Goal: Task Accomplishment & Management: Complete application form

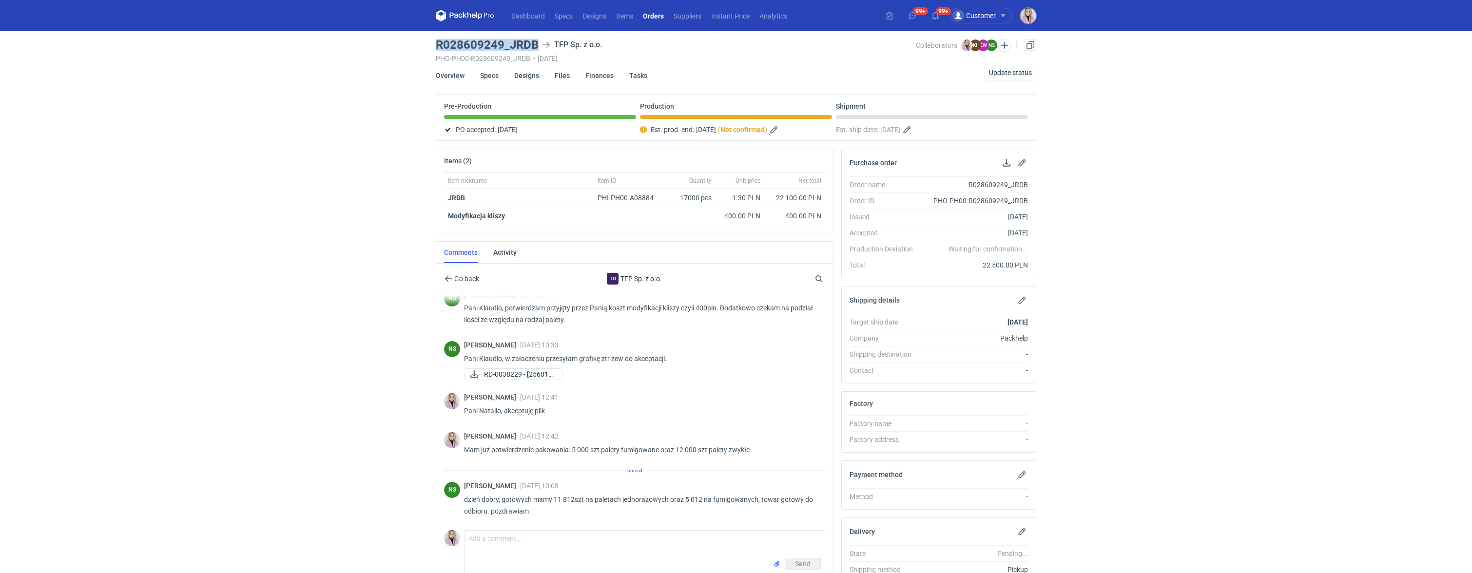
scroll to position [270, 0]
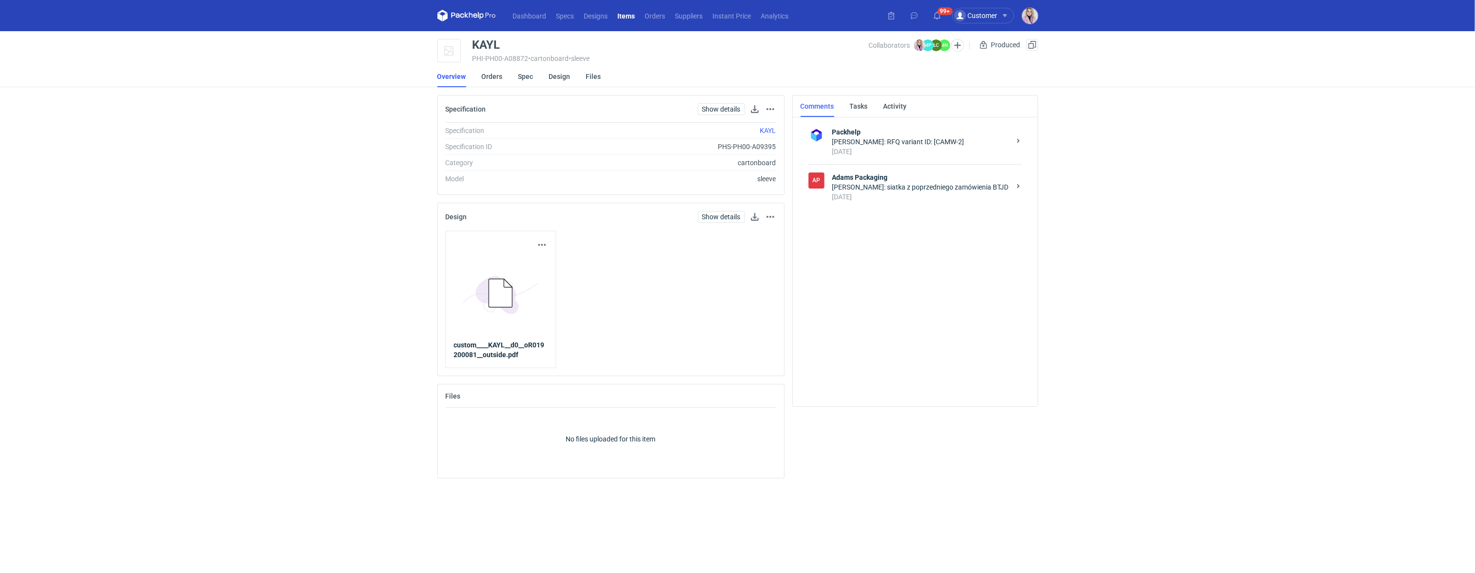
click at [504, 75] on li "Orders" at bounding box center [500, 76] width 37 height 21
click at [501, 78] on link "Orders" at bounding box center [492, 76] width 21 height 21
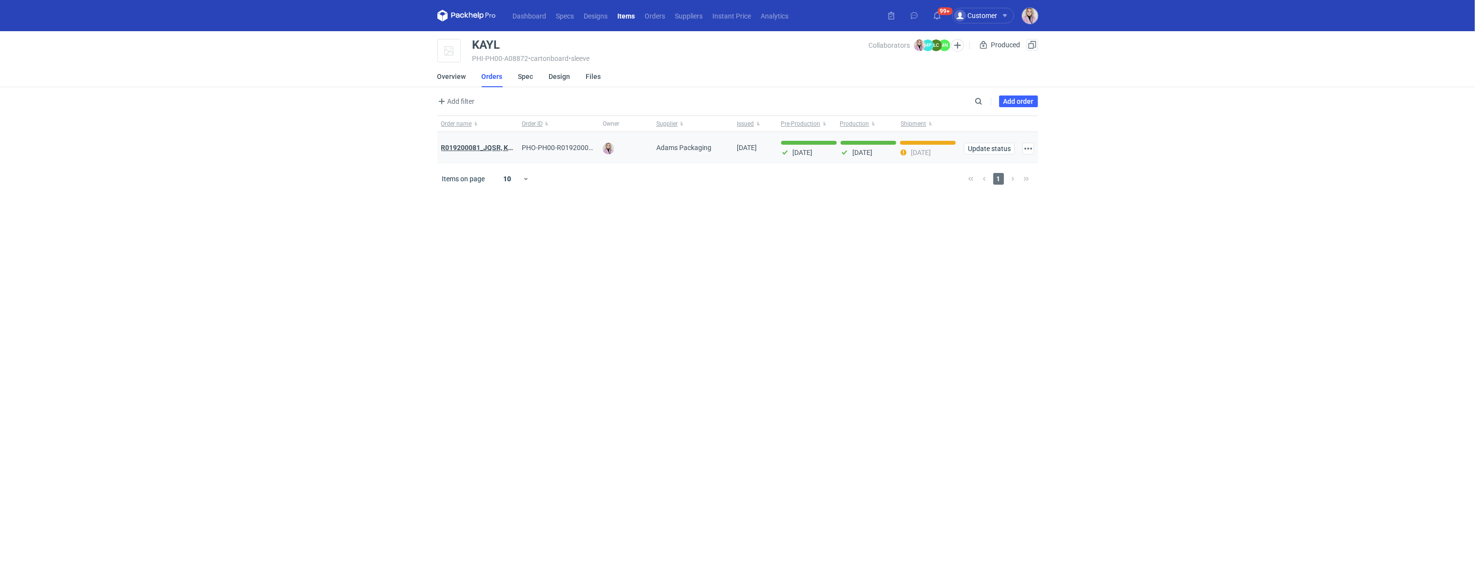
click at [483, 151] on strong "R019200081_JQSR, KAYL" at bounding box center [480, 148] width 79 height 8
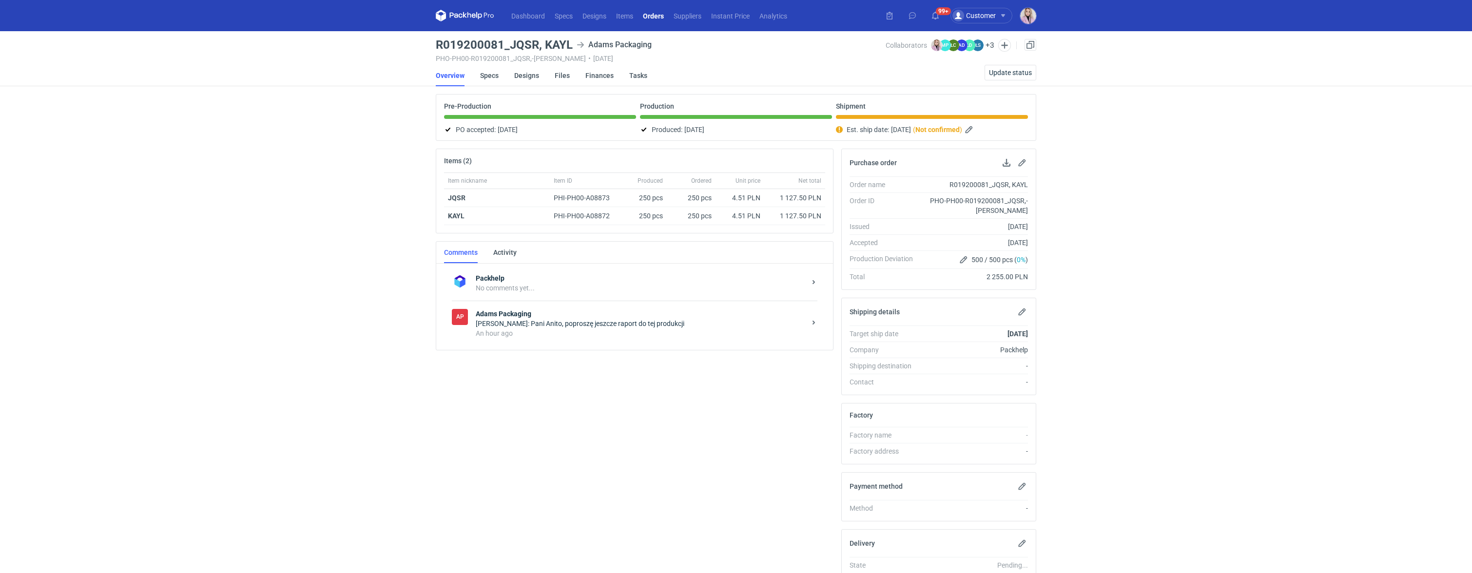
click at [578, 326] on div "Klaudia Wiśniewska: Pani Anito, poproszę jeszcze raport do tej produkcji" at bounding box center [641, 324] width 330 height 10
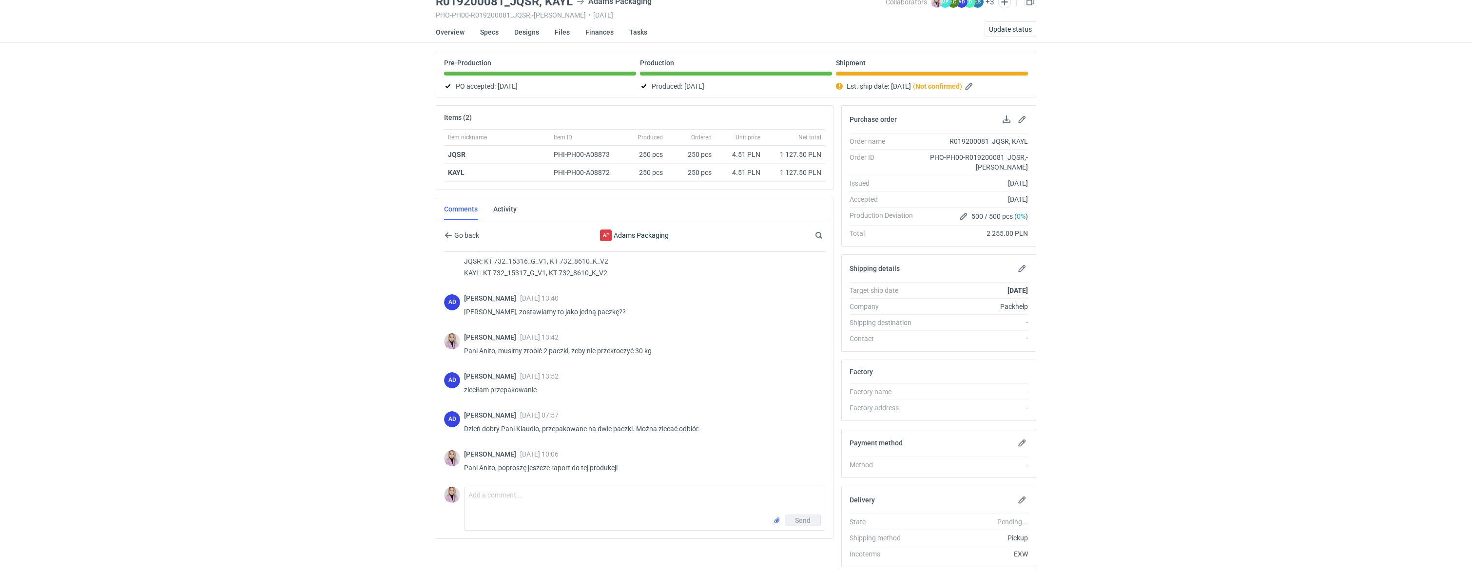
scroll to position [47, 0]
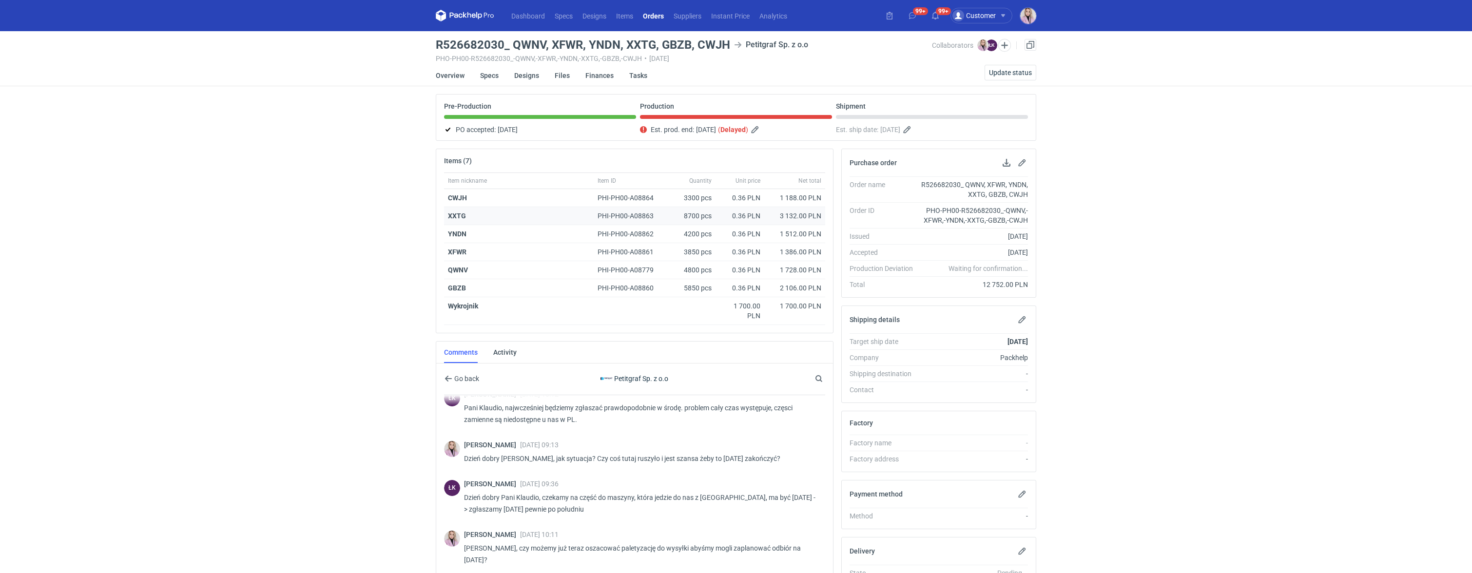
scroll to position [385, 0]
click at [657, 18] on link "Orders" at bounding box center [653, 16] width 31 height 12
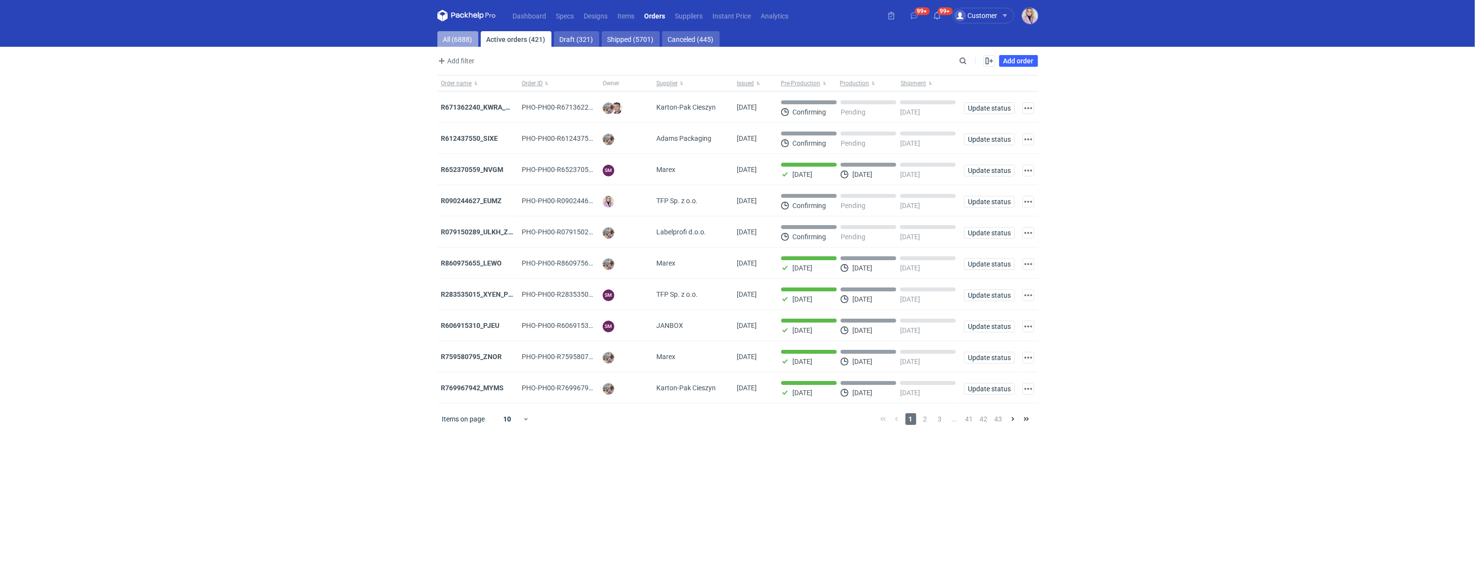
click at [468, 39] on link "All (6888)" at bounding box center [457, 39] width 41 height 16
click at [967, 64] on input "Search" at bounding box center [920, 61] width 97 height 12
paste input "YNZL"
type input "YNZL"
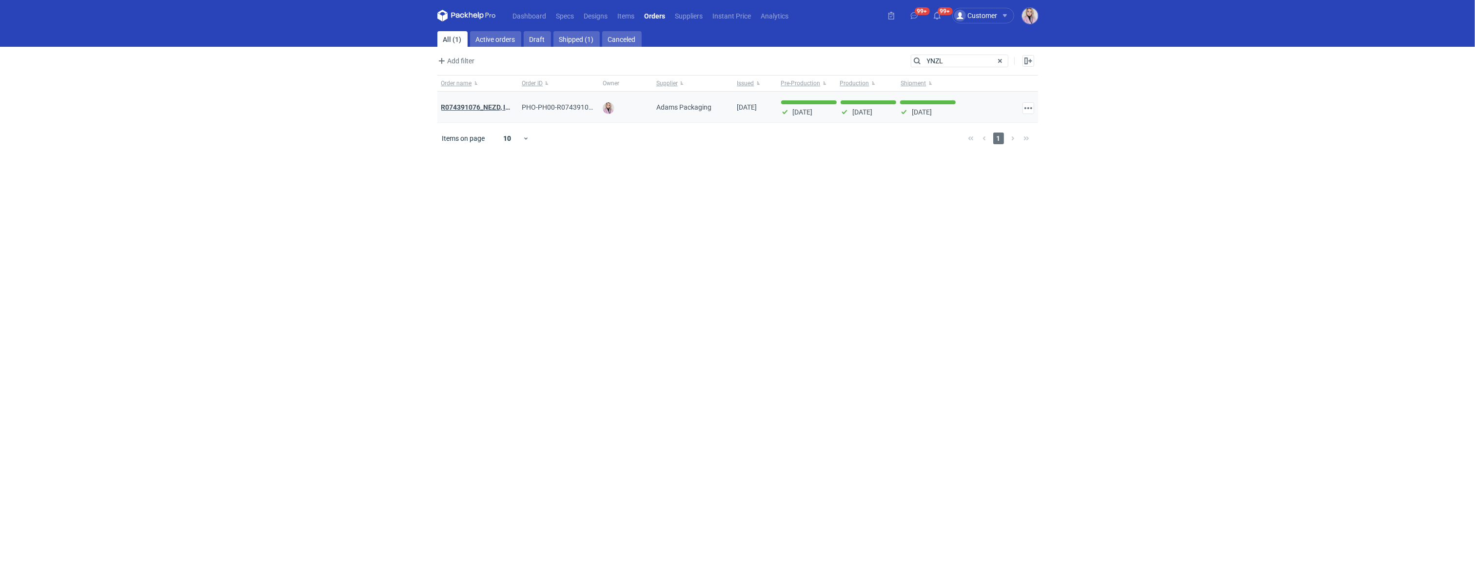
click at [469, 106] on strong "R074391076_NEZD, INKA / R403857813_ZORL, YNZL" at bounding box center [522, 107] width 162 height 11
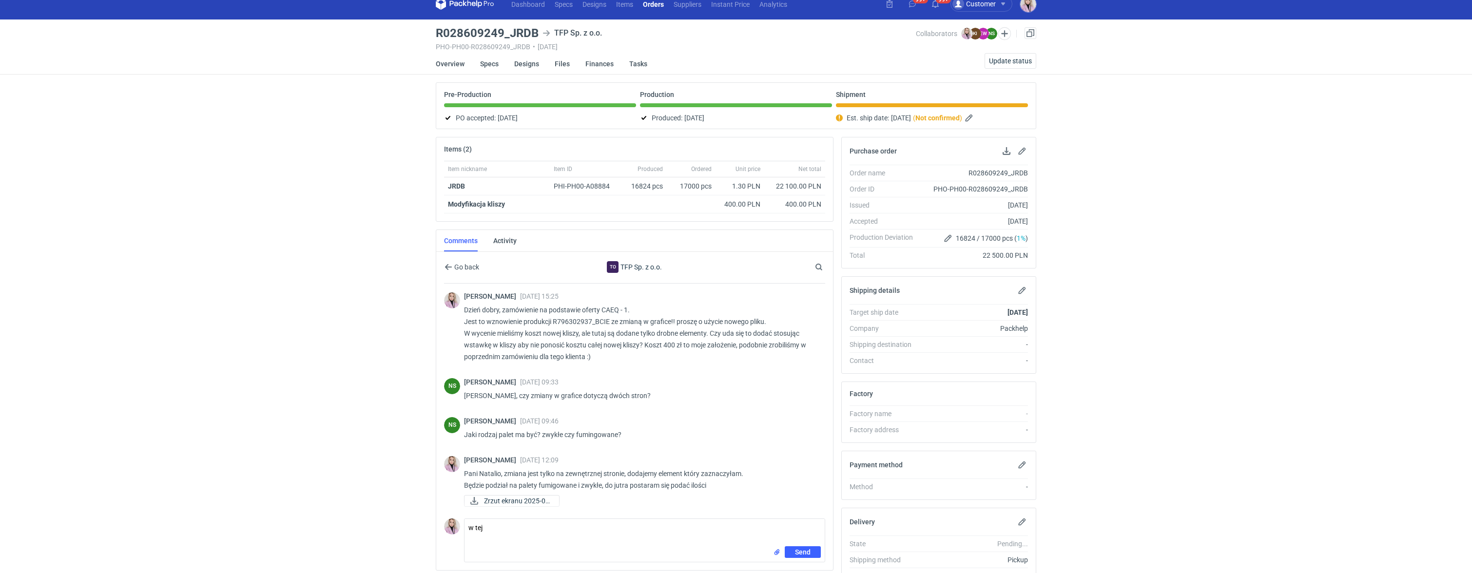
scroll to position [270, 0]
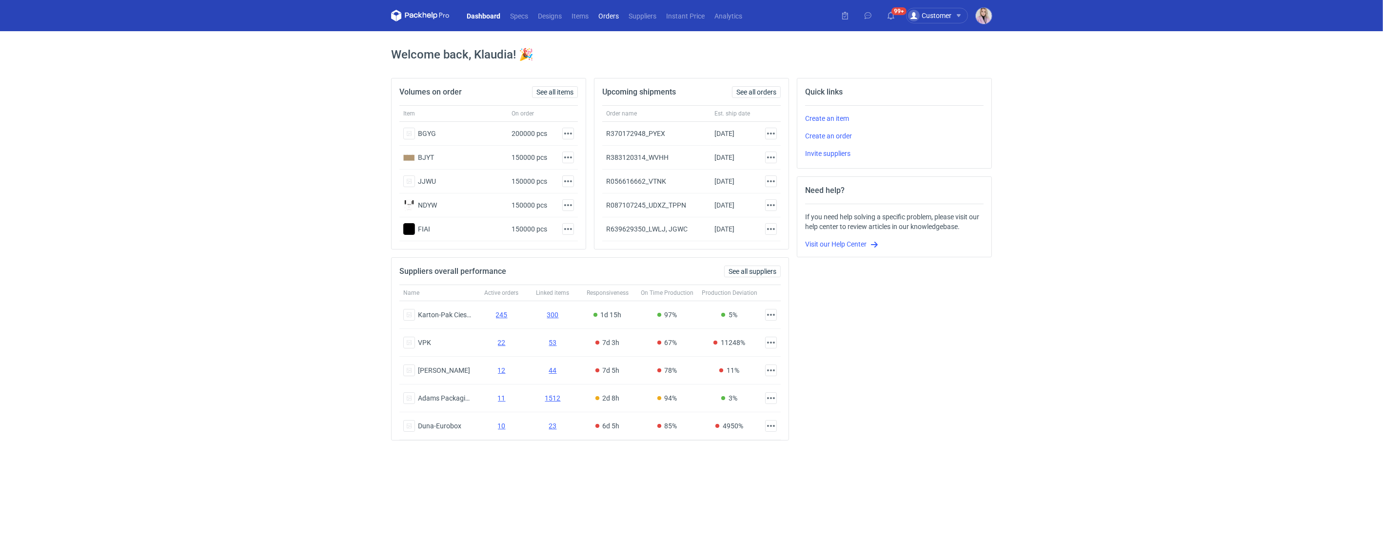
click at [617, 15] on link "Orders" at bounding box center [608, 16] width 30 height 12
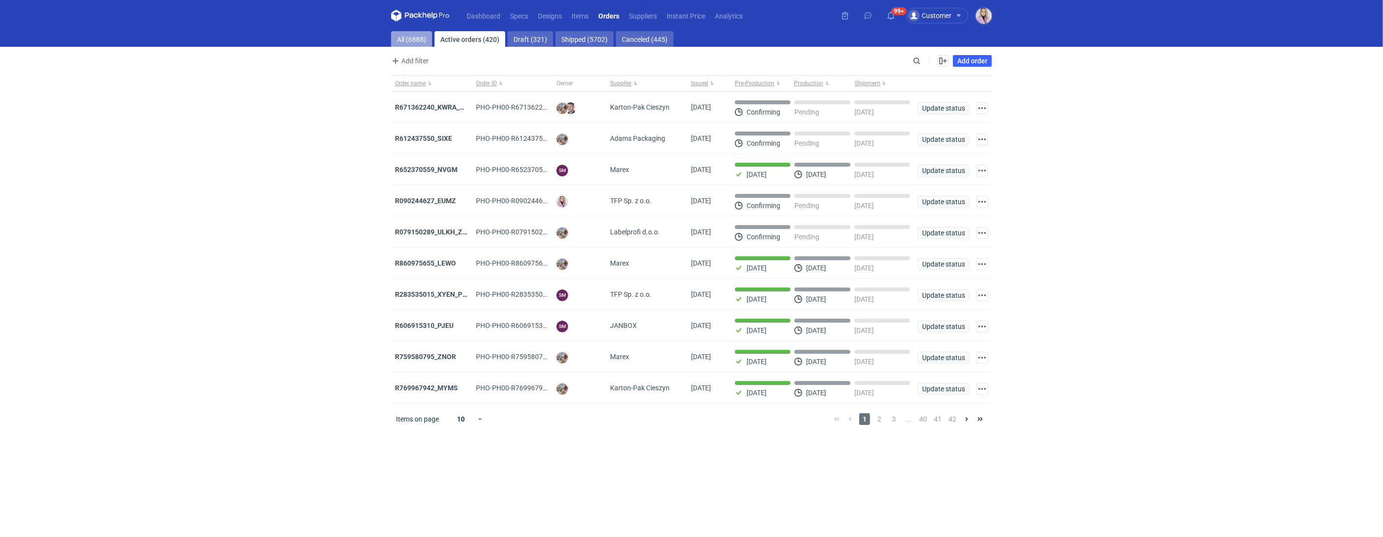
click at [402, 42] on link "All (6888)" at bounding box center [411, 39] width 41 height 16
click at [920, 62] on input "Search" at bounding box center [874, 61] width 97 height 12
click at [921, 61] on input "Search" at bounding box center [874, 61] width 97 height 12
paste input "RWUP"
type input "RWUP"
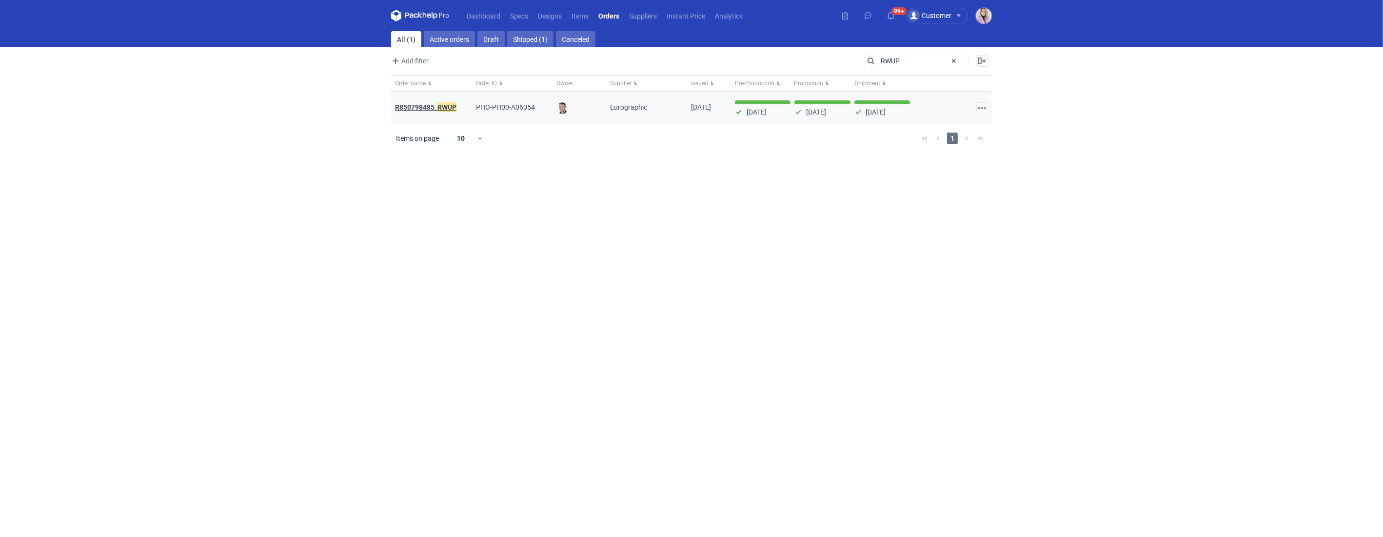
click at [433, 105] on strong "R850798485_ RWUP" at bounding box center [425, 107] width 61 height 11
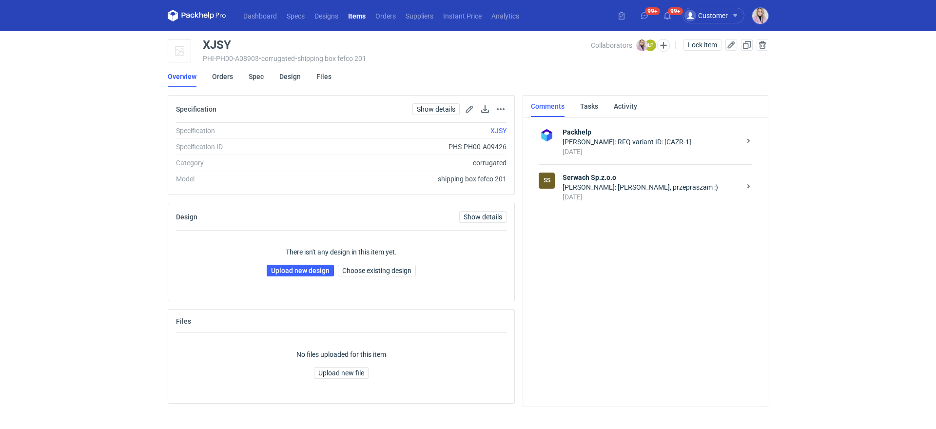
click at [642, 188] on div "[PERSON_NAME]: [PERSON_NAME], przepraszam :)" at bounding box center [652, 187] width 178 height 10
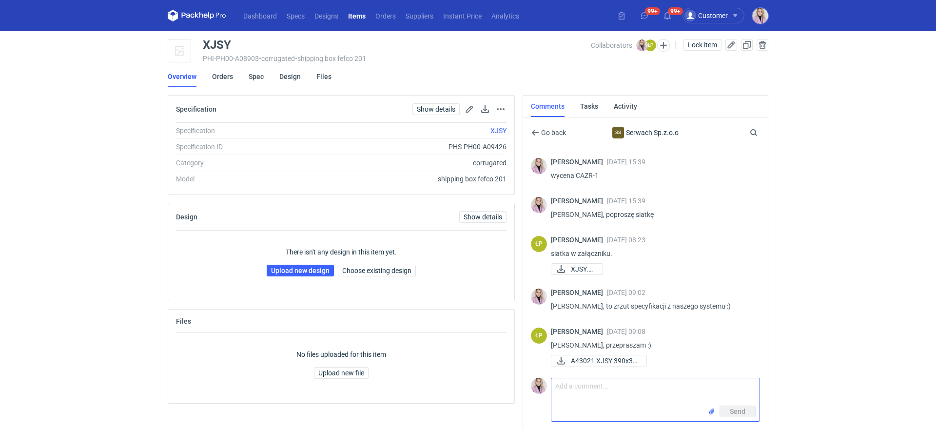
click at [584, 398] on textarea "Comment message" at bounding box center [655, 391] width 208 height 27
paste textarea "CAZR - 2"
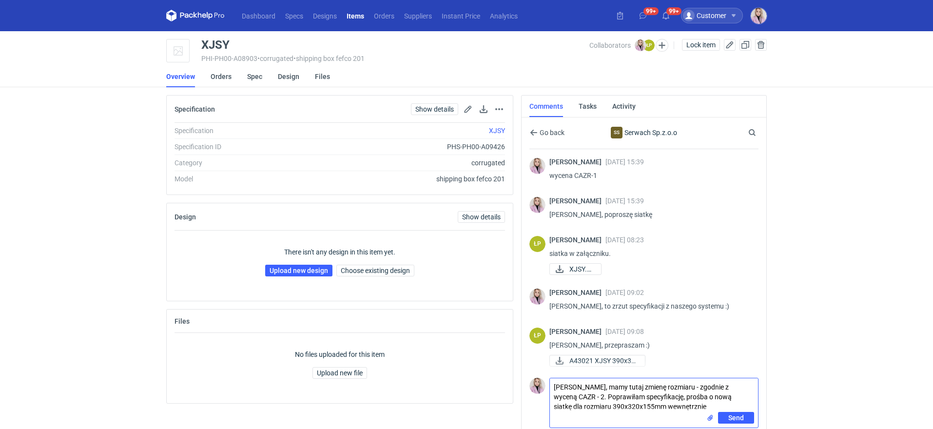
type textarea "[PERSON_NAME], mamy tutaj zmienę rozmiaru - zgodnie z wyceną CAZR - 2. Poprawił…"
click at [733, 415] on span "Send" at bounding box center [736, 417] width 16 height 7
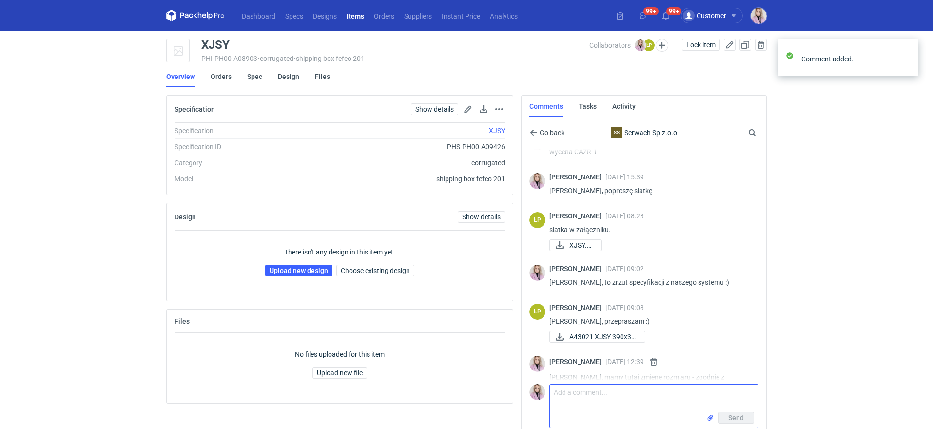
scroll to position [59, 0]
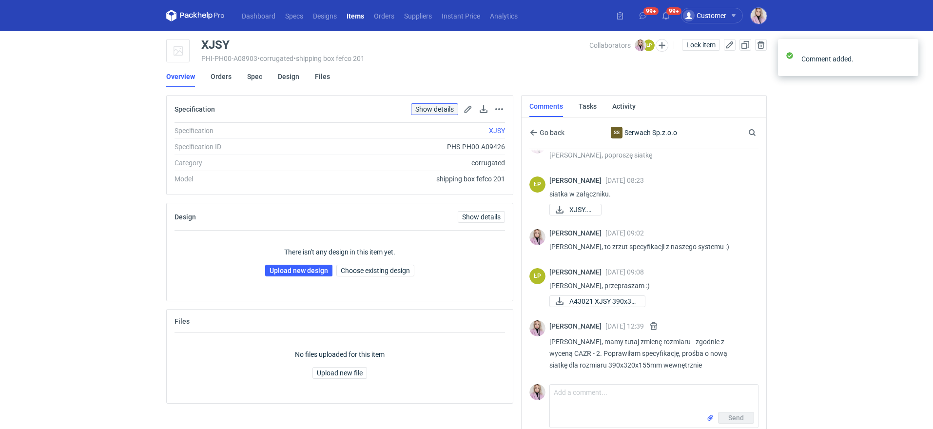
click at [436, 109] on link "Show details" at bounding box center [434, 109] width 47 height 12
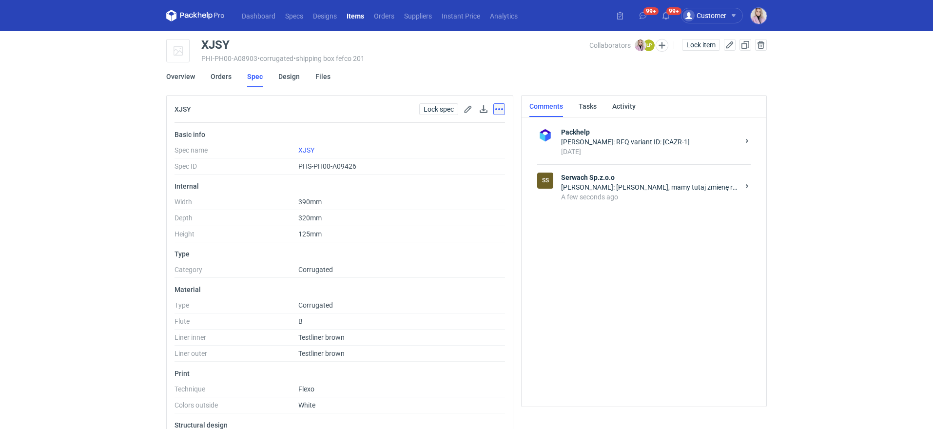
click at [496, 111] on button "button" at bounding box center [499, 109] width 12 height 12
click at [461, 130] on link "Go to spec page" at bounding box center [457, 131] width 90 height 16
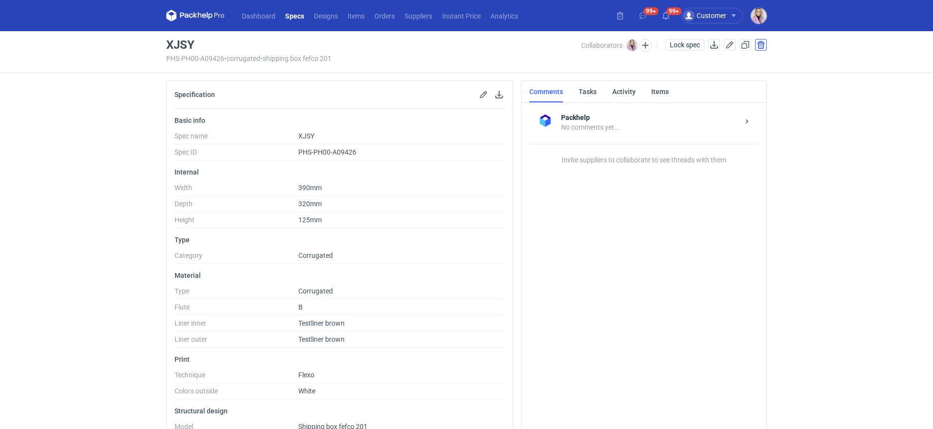
click at [757, 47] on button "button" at bounding box center [761, 45] width 12 height 12
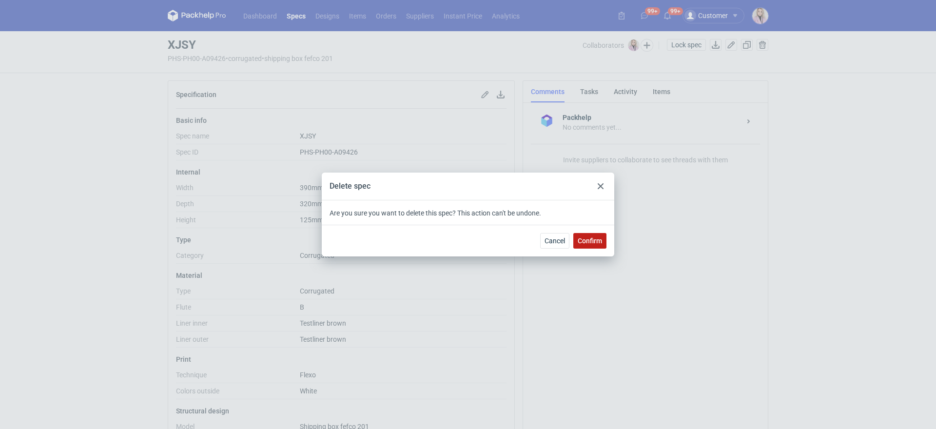
click at [591, 244] on span "Confirm" at bounding box center [590, 240] width 24 height 7
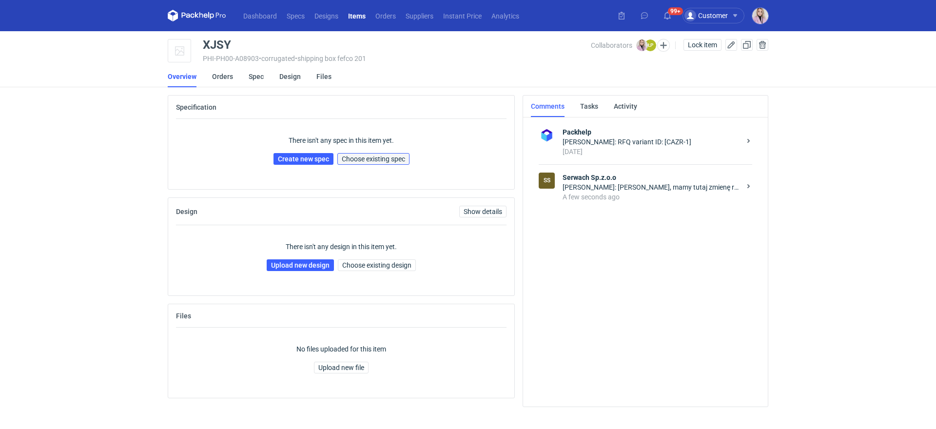
click at [367, 163] on button "Choose existing spec" at bounding box center [373, 159] width 72 height 12
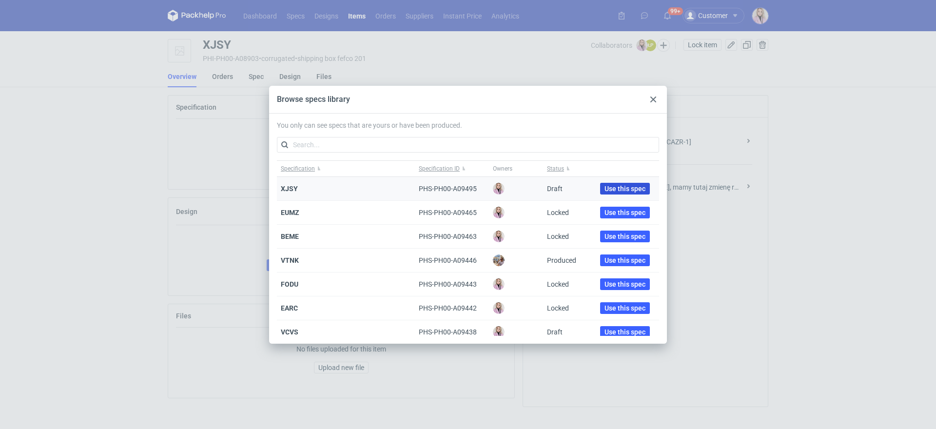
click at [608, 192] on button "Use this spec" at bounding box center [625, 189] width 50 height 12
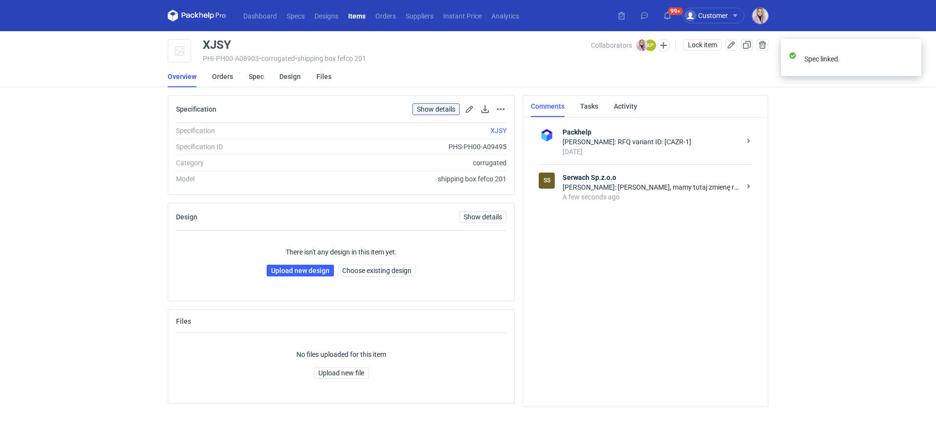
click at [435, 109] on link "Show details" at bounding box center [435, 109] width 47 height 12
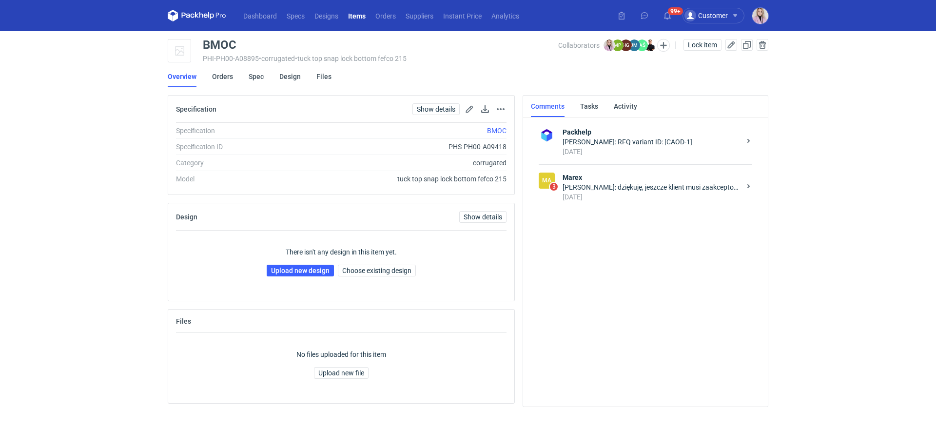
click at [651, 194] on div "[DATE]" at bounding box center [652, 197] width 178 height 10
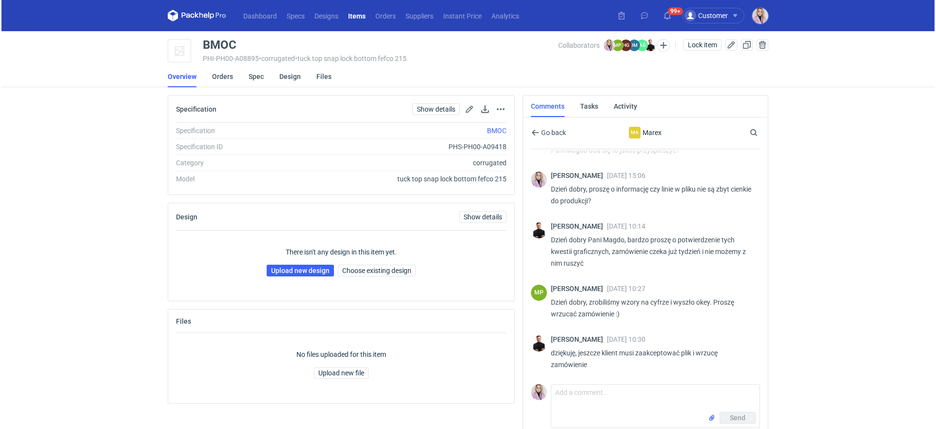
scroll to position [241, 0]
click at [220, 80] on link "Orders" at bounding box center [221, 76] width 21 height 21
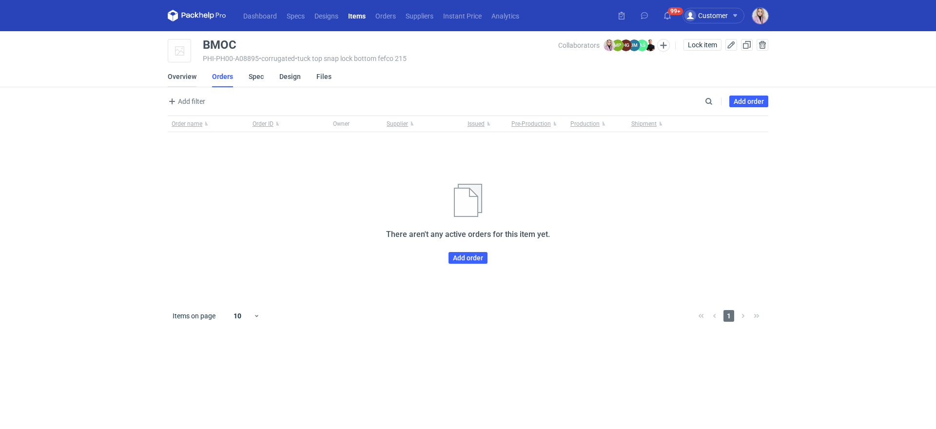
click at [176, 80] on link "Overview" at bounding box center [182, 76] width 29 height 21
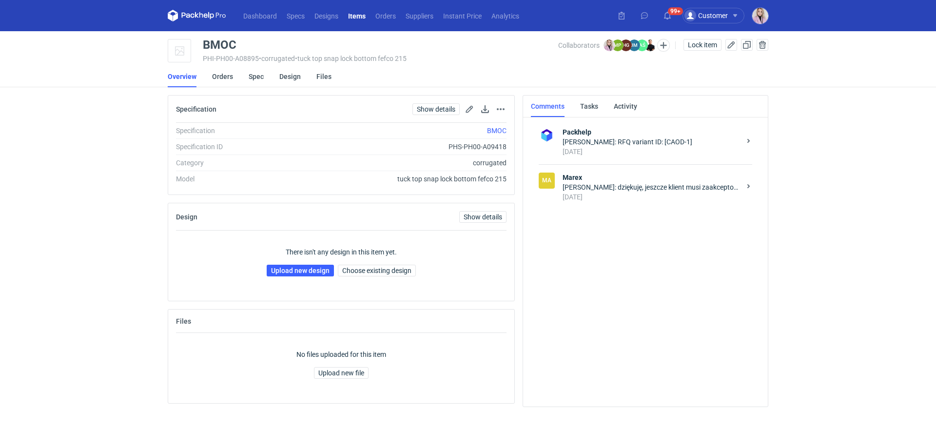
click at [650, 199] on div "[DATE]" at bounding box center [652, 197] width 178 height 10
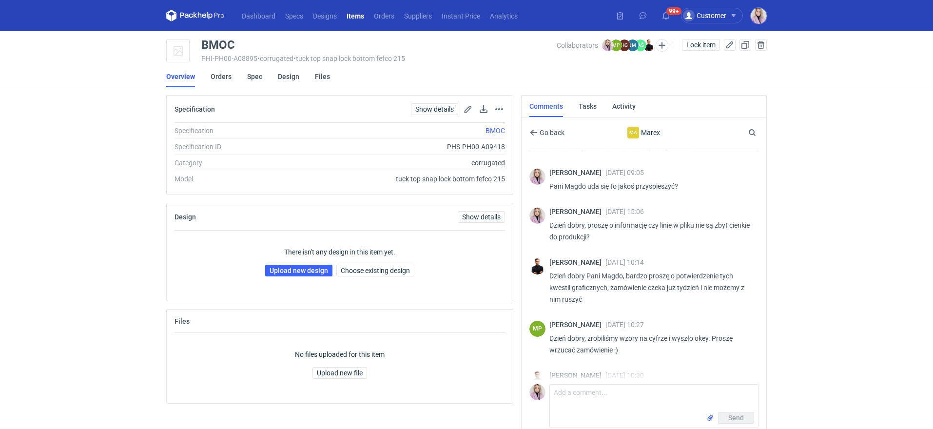
scroll to position [241, 0]
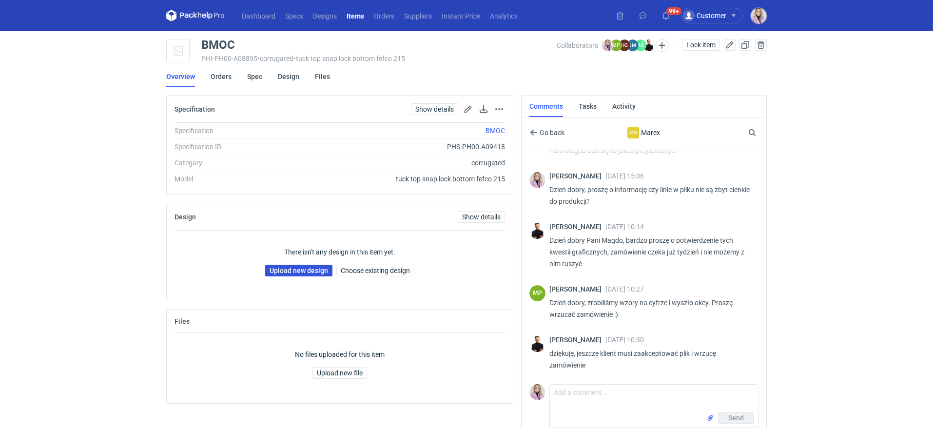
click at [283, 268] on link "Upload new design" at bounding box center [298, 271] width 67 height 12
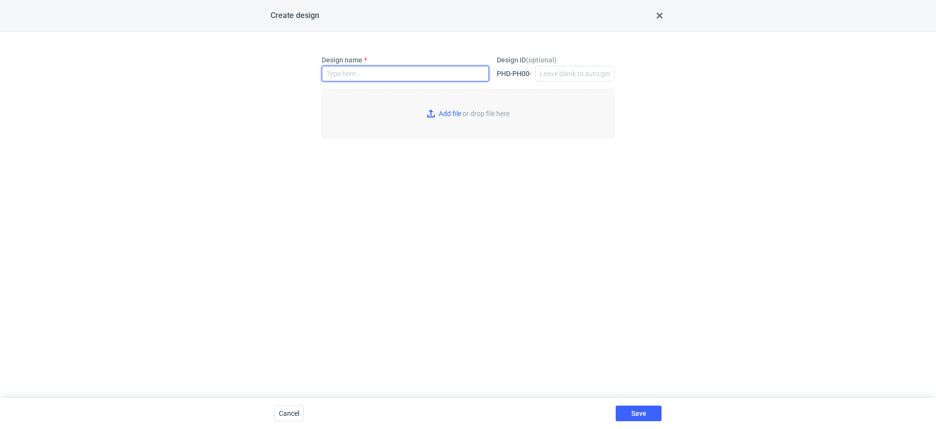
click at [344, 78] on input "Design name" at bounding box center [405, 74] width 167 height 16
paste input "BMOC"
type input "BMOC"
type input "C:\fakepath\ostro__custom____BMOC__d0__oR726882505__outside.pdf"
type input "BMOC"
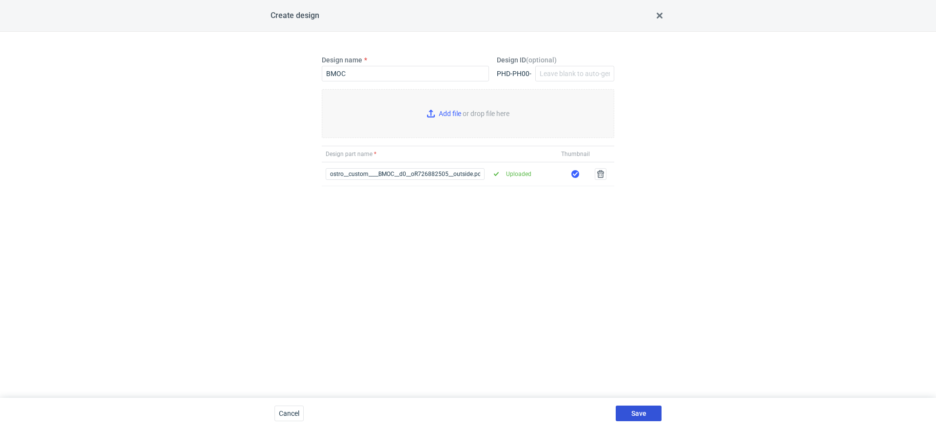
click at [644, 413] on span "Save" at bounding box center [638, 413] width 15 height 7
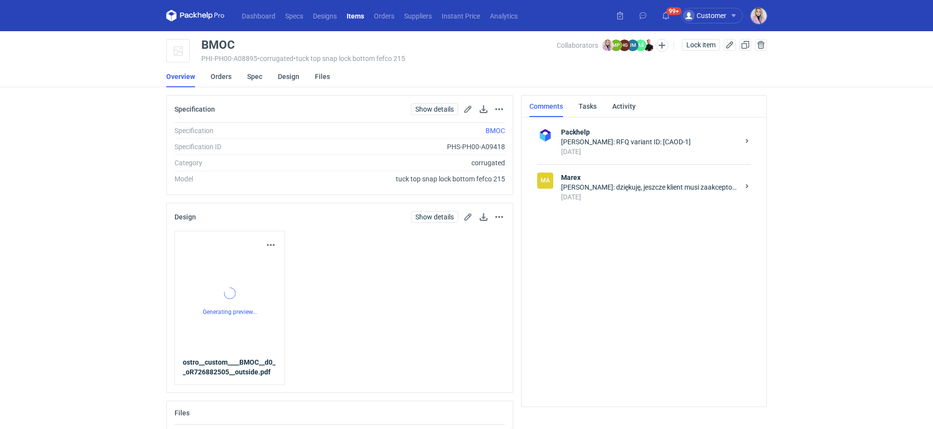
click at [615, 188] on div "[PERSON_NAME]: dziękuję, jeszcze klient musi zaakceptować plik i wrzucę zamówie…" at bounding box center [650, 187] width 178 height 10
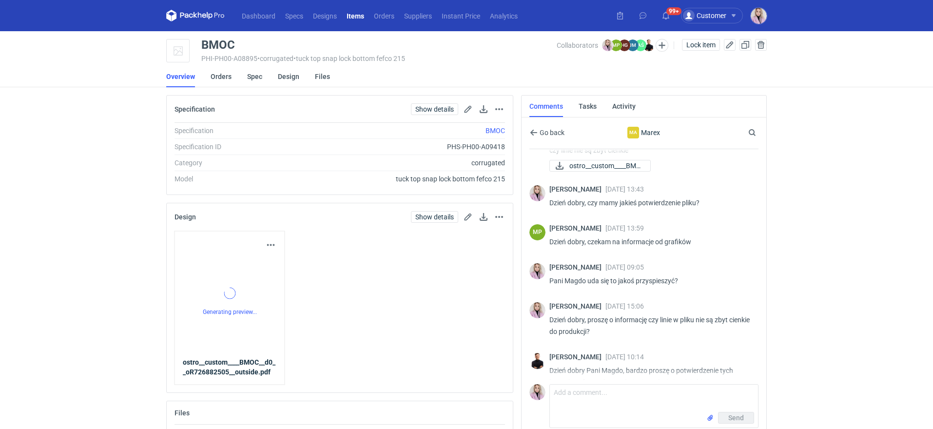
scroll to position [241, 0]
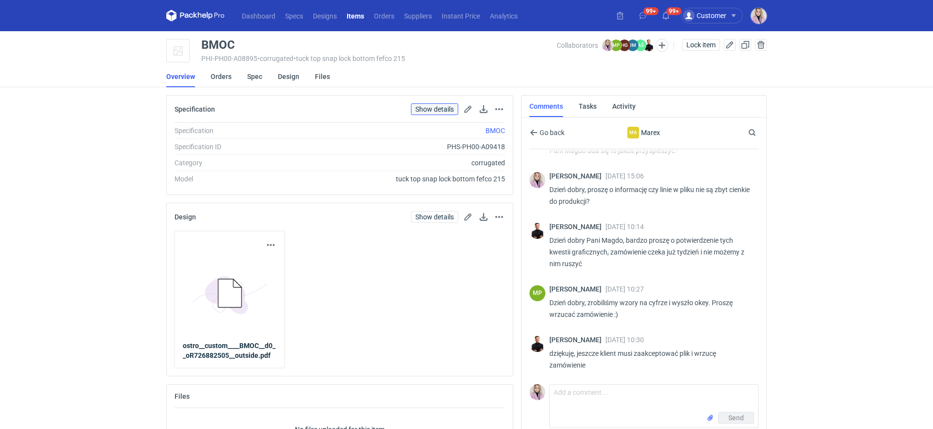
click at [432, 111] on link "Show details" at bounding box center [434, 109] width 47 height 12
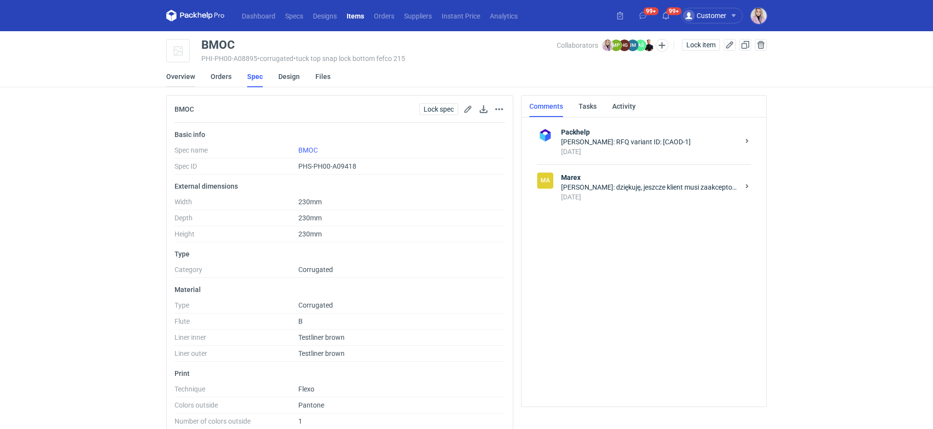
click at [179, 80] on link "Overview" at bounding box center [180, 76] width 29 height 21
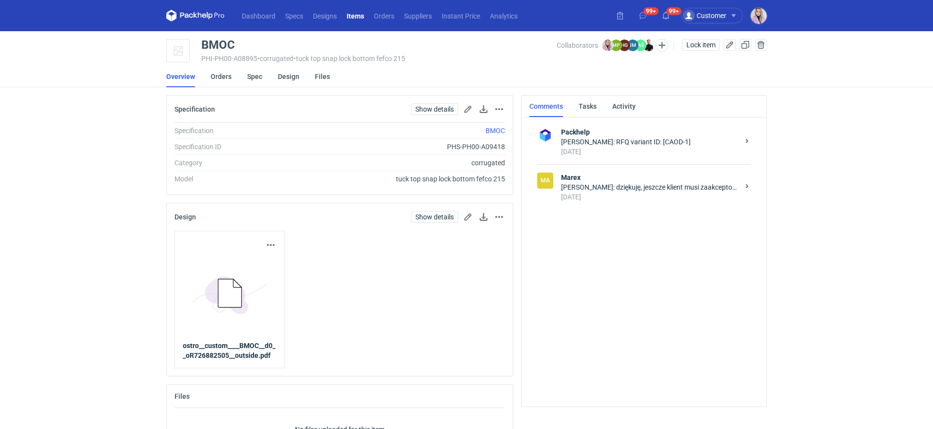
click at [636, 183] on div "[PERSON_NAME]: dziękuję, jeszcze klient musi zaakceptować plik i wrzucę zamówie…" at bounding box center [650, 187] width 178 height 10
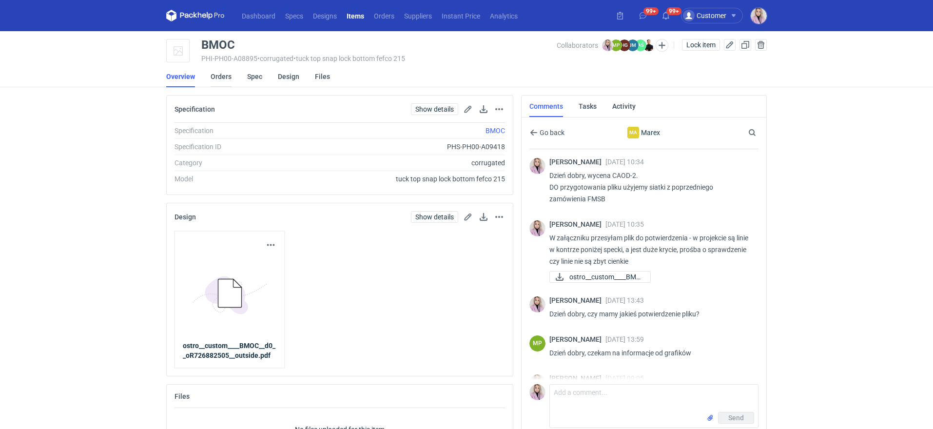
click at [223, 75] on link "Orders" at bounding box center [221, 76] width 21 height 21
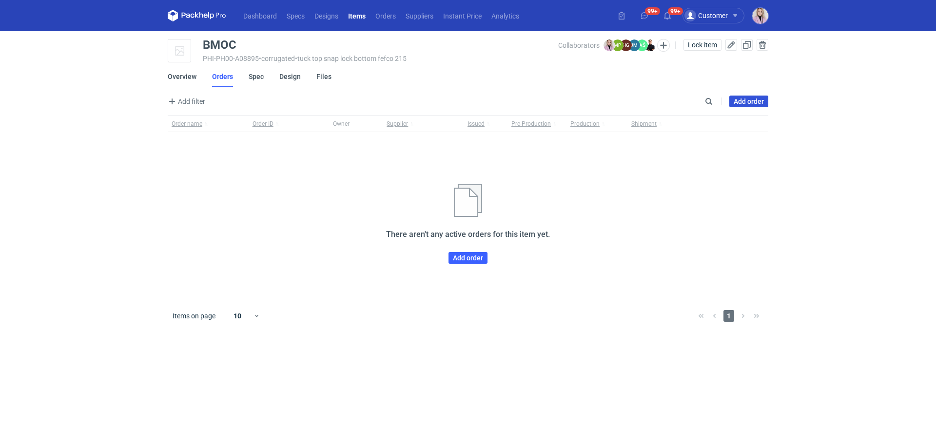
click at [746, 103] on link "Add order" at bounding box center [748, 102] width 39 height 12
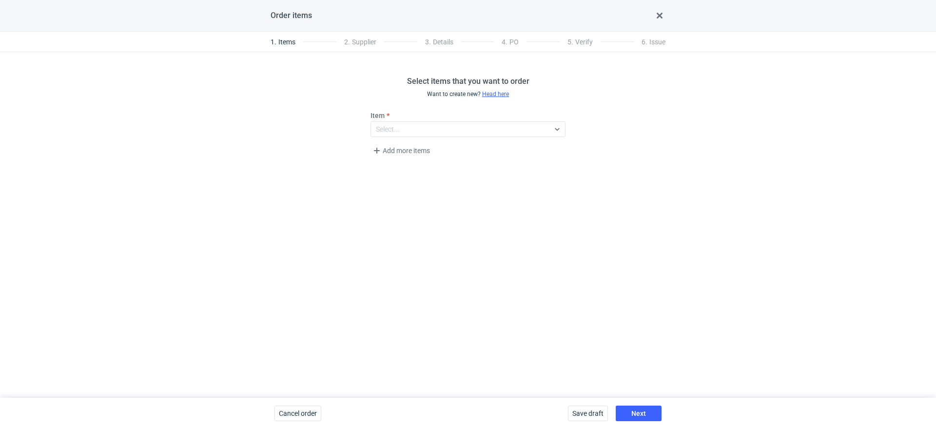
click at [458, 138] on div "Item Select..." at bounding box center [468, 128] width 203 height 34
click at [444, 136] on div "Select..." at bounding box center [468, 129] width 195 height 16
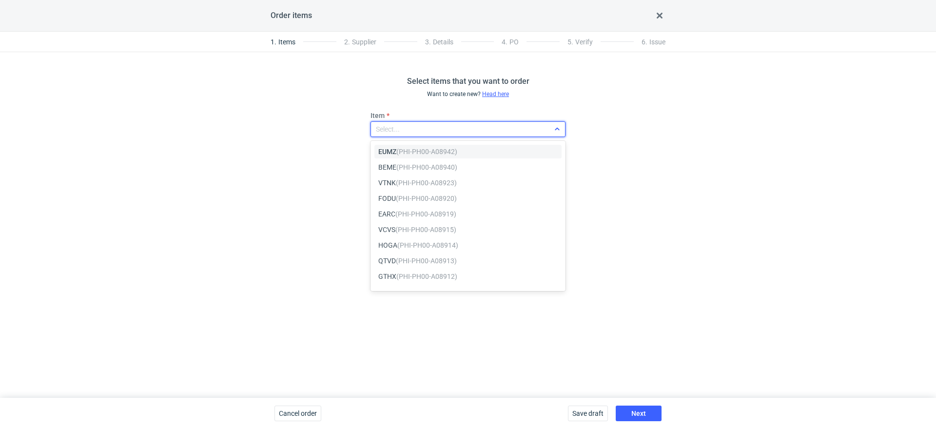
paste input "BMOC"
type input "BMOC"
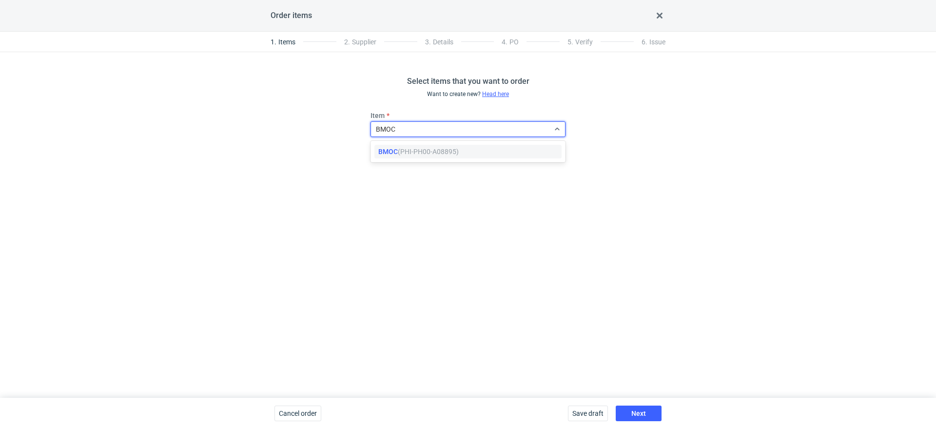
click at [427, 151] on em "(PHI-PH00-A08895)" at bounding box center [428, 152] width 61 height 8
click at [527, 264] on div "Select items that you want to order Want to create new? Head here Item BMOC (PH…" at bounding box center [468, 225] width 936 height 346
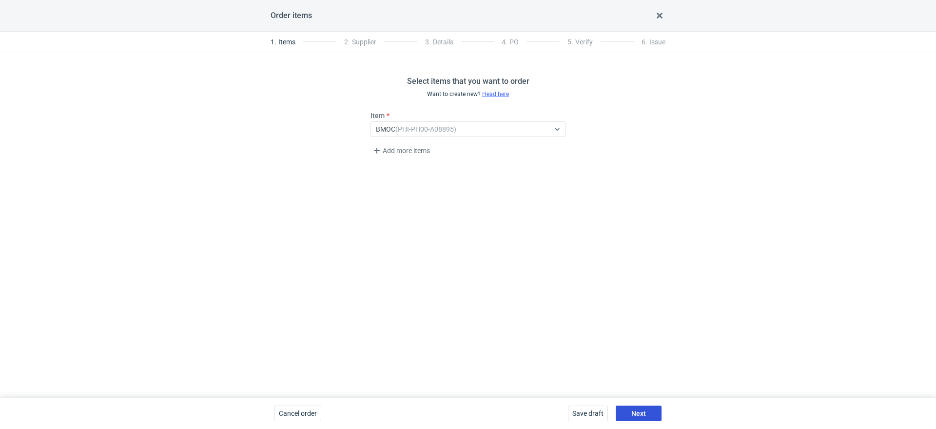
click at [637, 412] on span "Next" at bounding box center [638, 413] width 15 height 7
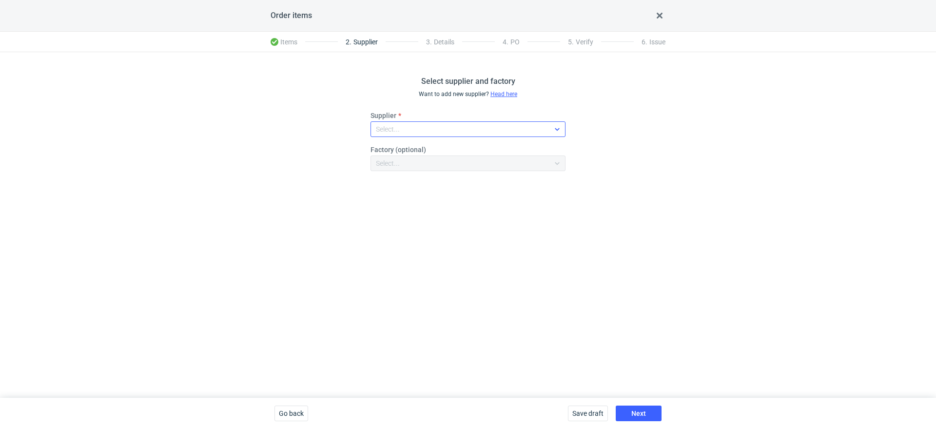
click at [398, 125] on div "Select..." at bounding box center [388, 129] width 24 height 10
type input "mare"
click at [393, 150] on span "Marex" at bounding box center [400, 152] width 20 height 10
click at [627, 412] on button "Next" at bounding box center [639, 414] width 46 height 16
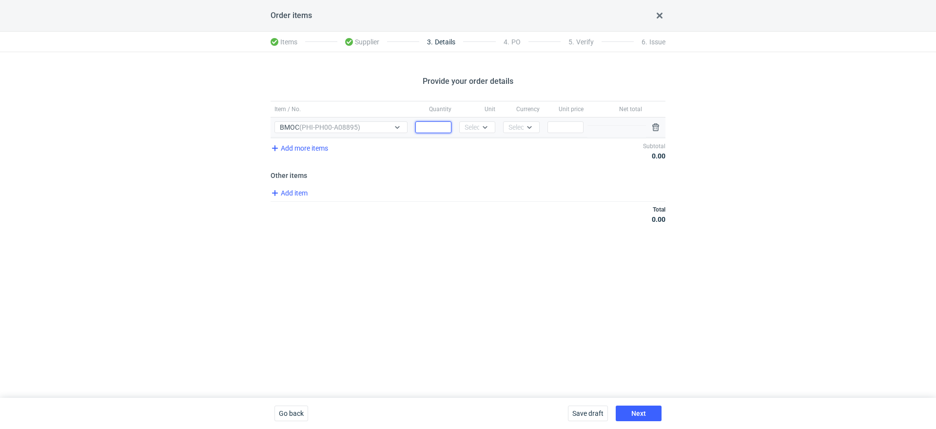
click at [427, 128] on input "Quantity" at bounding box center [433, 127] width 36 height 12
type input "5000"
click at [479, 133] on div "Unit Select..." at bounding box center [477, 127] width 44 height 20
click at [479, 117] on div "Unit Select..." at bounding box center [477, 127] width 44 height 20
click at [478, 131] on div "Select..." at bounding box center [477, 127] width 24 height 10
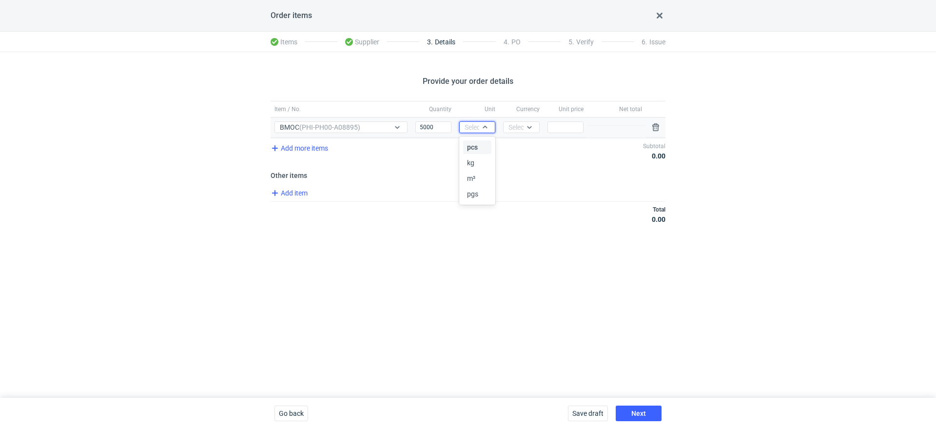
click at [474, 143] on span "pcs" at bounding box center [472, 147] width 11 height 10
click at [508, 135] on div "Currency Select..." at bounding box center [521, 127] width 44 height 20
click at [512, 132] on div "Select..." at bounding box center [521, 127] width 36 height 12
click at [513, 145] on span "PLN" at bounding box center [517, 147] width 13 height 10
click at [560, 128] on input "Price" at bounding box center [565, 127] width 36 height 12
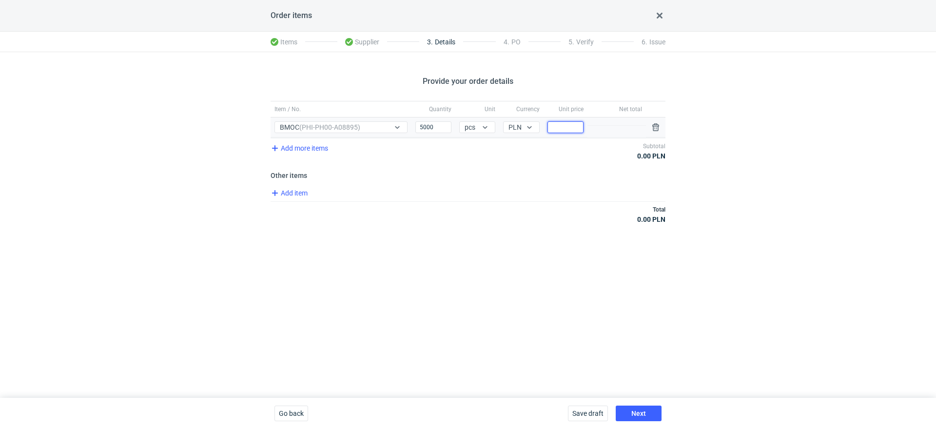
type input "1"
type input "1.48"
click at [290, 188] on span "Add item" at bounding box center [288, 193] width 39 height 12
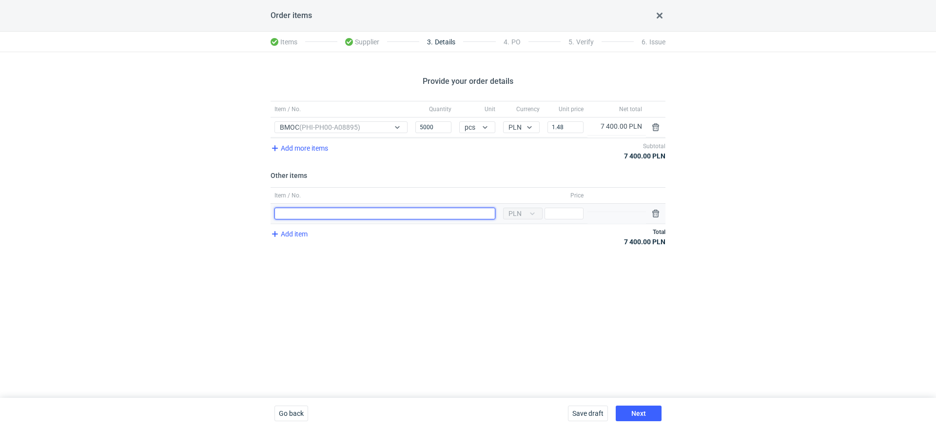
click at [313, 212] on input "Item / No." at bounding box center [384, 214] width 221 height 12
type input "Klisza"
click at [556, 210] on input "Price" at bounding box center [564, 214] width 39 height 12
type input "1100"
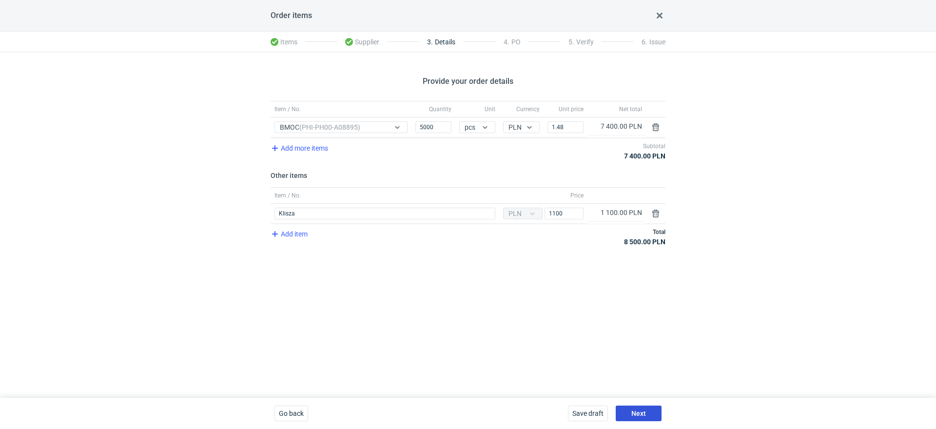
click at [631, 410] on span "Next" at bounding box center [638, 413] width 15 height 7
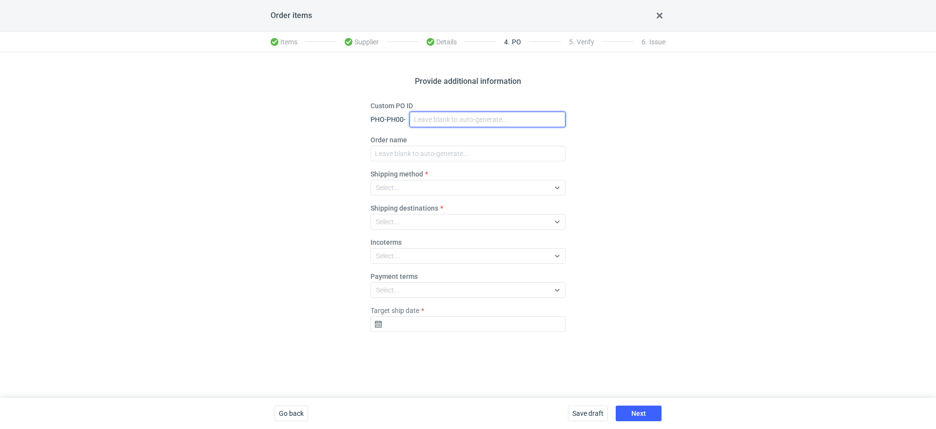
click at [420, 120] on input "Custom PO ID" at bounding box center [488, 120] width 156 height 16
paste input "R726882505_BMOC"
type input "R726882505_BMOC"
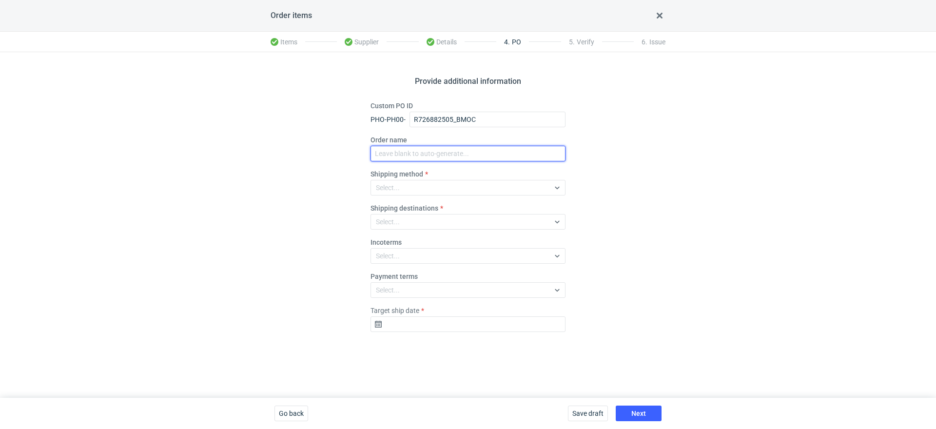
click at [396, 156] on input "Order name" at bounding box center [468, 154] width 195 height 16
paste input "R726882505_BMOC"
type input "R726882505_BMOC"
click at [393, 196] on fieldset "Custom PO ID PHO-PH00- R726882505_BMOC Order name R726882505_BMOC Shipping meth…" at bounding box center [468, 220] width 195 height 239
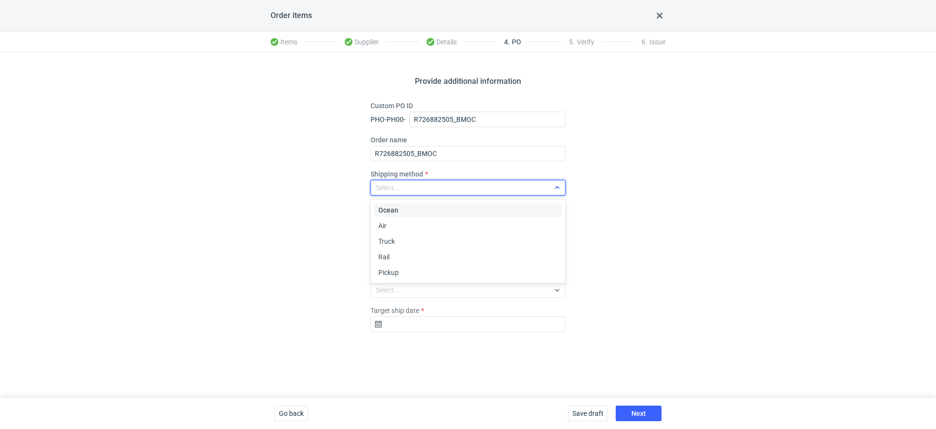
click at [393, 193] on div "Select..." at bounding box center [460, 188] width 178 height 14
click at [391, 273] on span "Pickup" at bounding box center [388, 273] width 20 height 10
click at [388, 247] on label "Incoterms" at bounding box center [386, 242] width 31 height 10
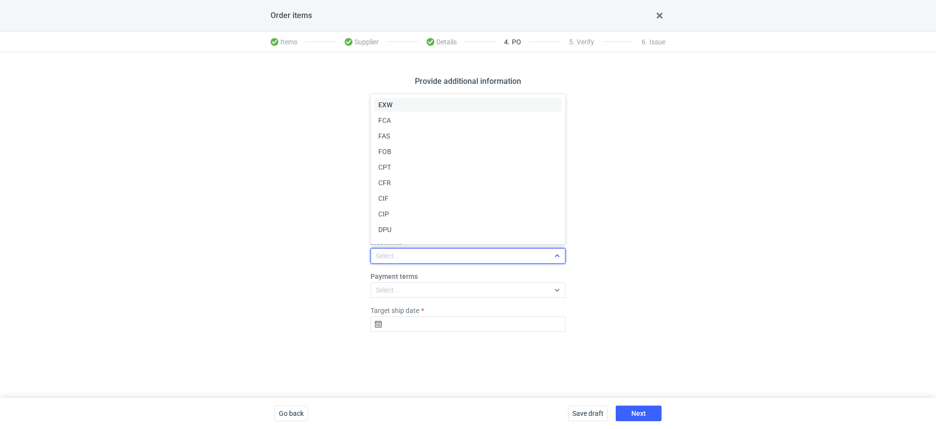
click at [377, 258] on div "Select..." at bounding box center [388, 256] width 24 height 10
click at [382, 103] on span "EXW" at bounding box center [385, 105] width 14 height 10
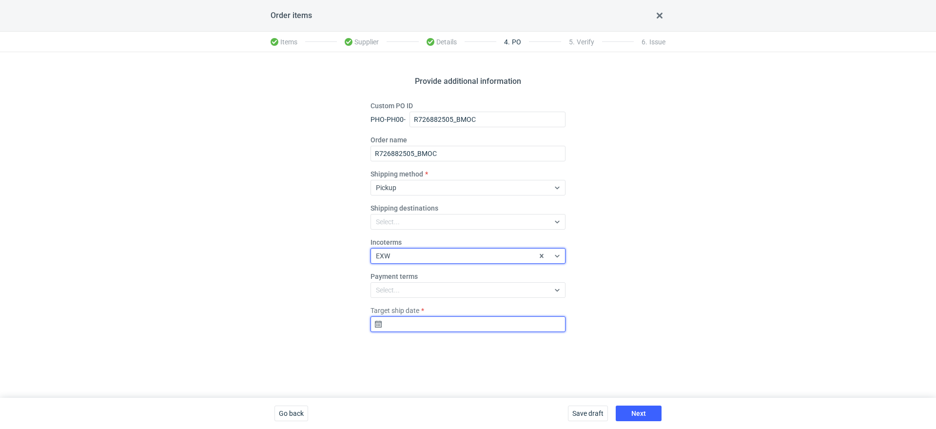
click at [427, 329] on input "Target ship date" at bounding box center [468, 324] width 195 height 16
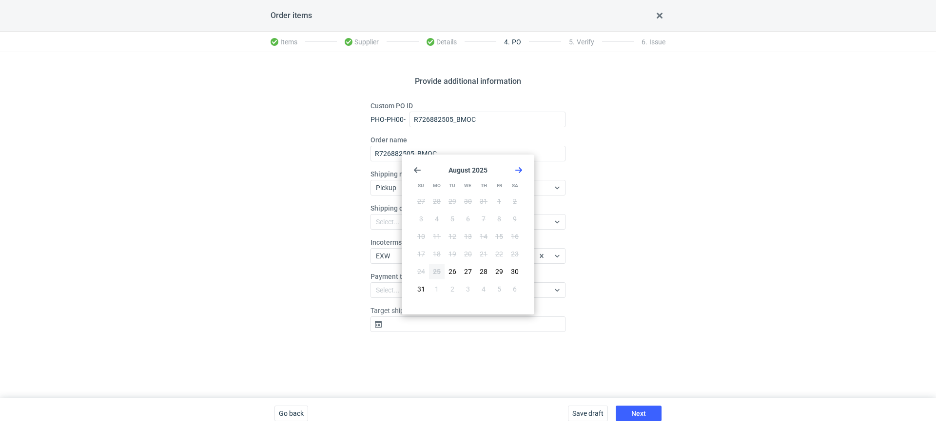
click at [515, 170] on icon "Go forward 1 month" at bounding box center [519, 170] width 8 height 8
click at [440, 238] on span "15" at bounding box center [437, 237] width 8 height 10
type input "[DATE]"
click at [635, 411] on span "Next" at bounding box center [638, 413] width 15 height 7
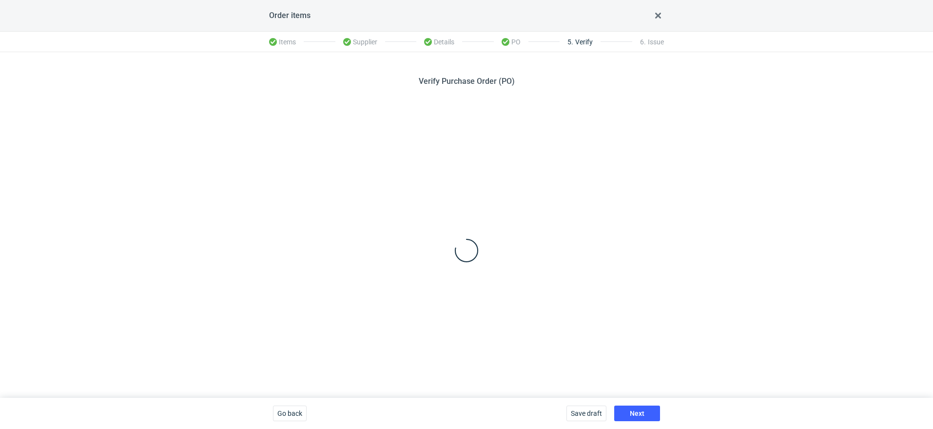
scroll to position [83, 0]
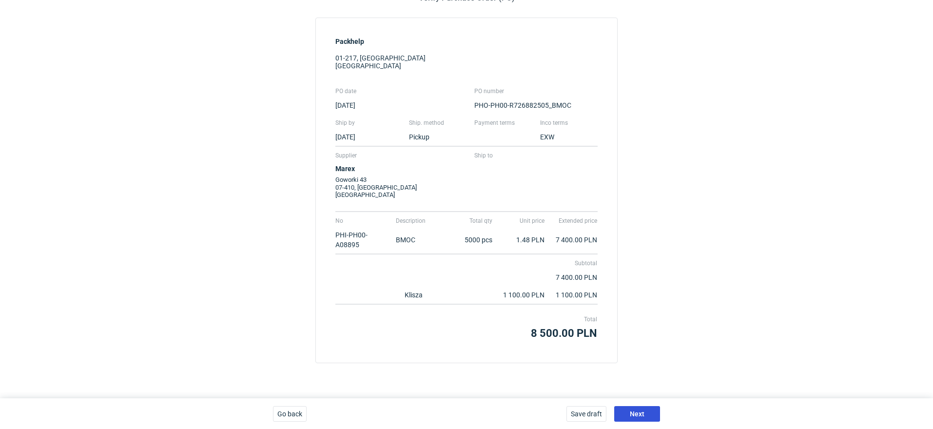
click at [634, 416] on span "Next" at bounding box center [637, 413] width 15 height 7
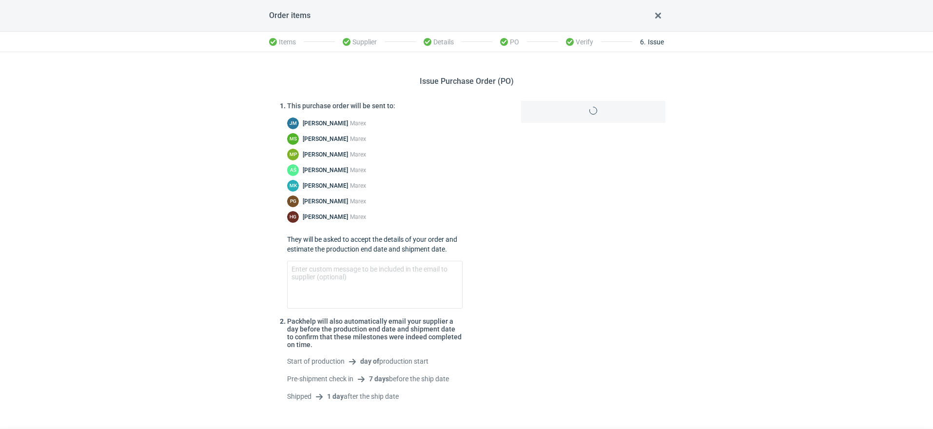
click at [644, 414] on div "Issue Purchase Order (PO) This purchase order will be sent to: [PERSON_NAME] [P…" at bounding box center [466, 242] width 933 height 380
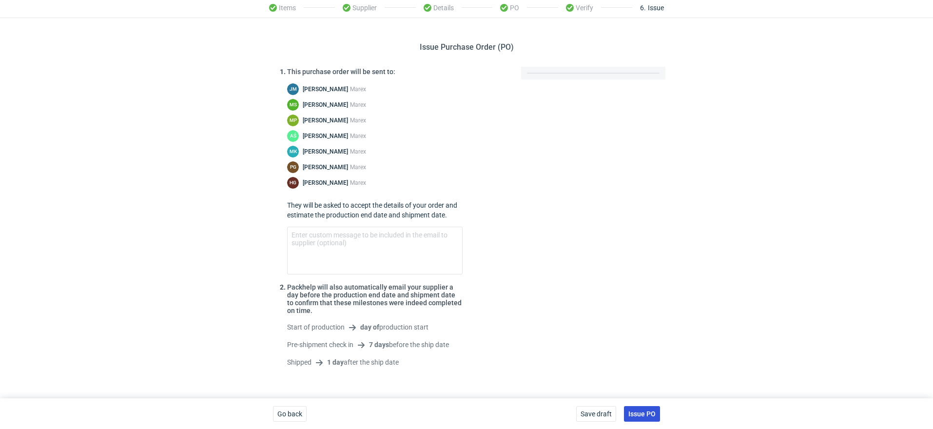
click at [637, 410] on span "Issue PO" at bounding box center [641, 413] width 27 height 7
